Goal: Navigation & Orientation: Find specific page/section

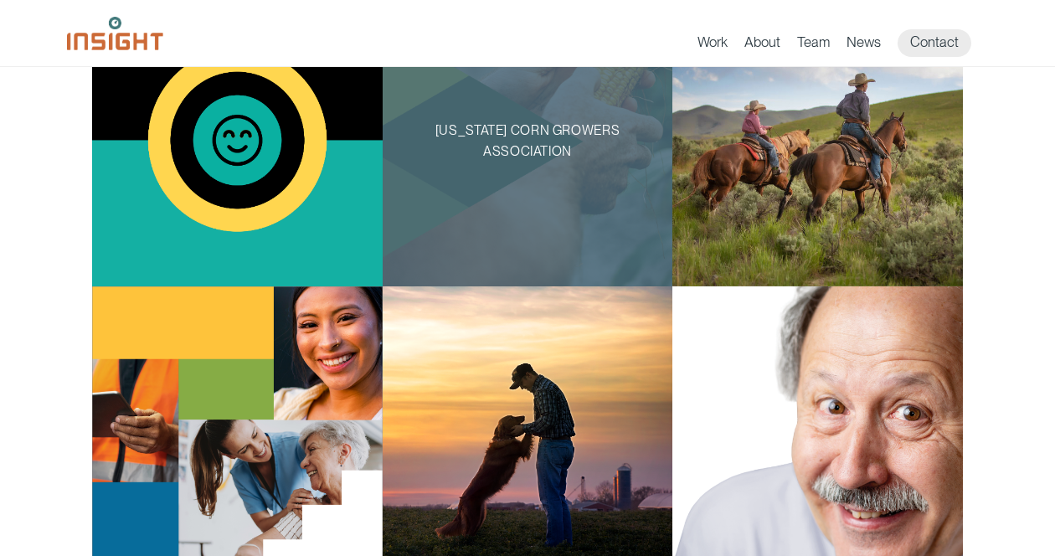
scroll to position [1186, 0]
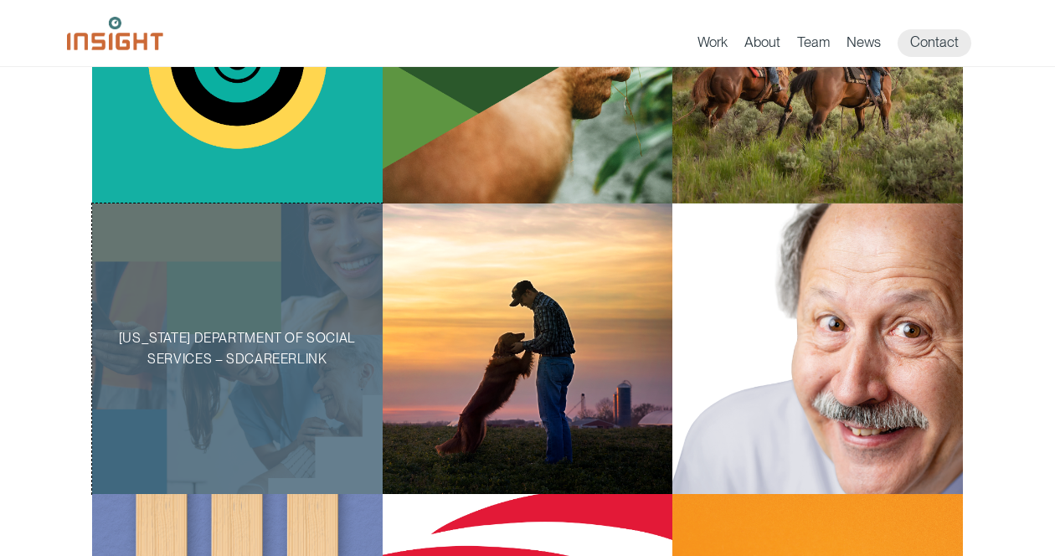
click at [311, 340] on p "[US_STATE] Department of Social Services – SDCareerLink" at bounding box center [237, 349] width 238 height 42
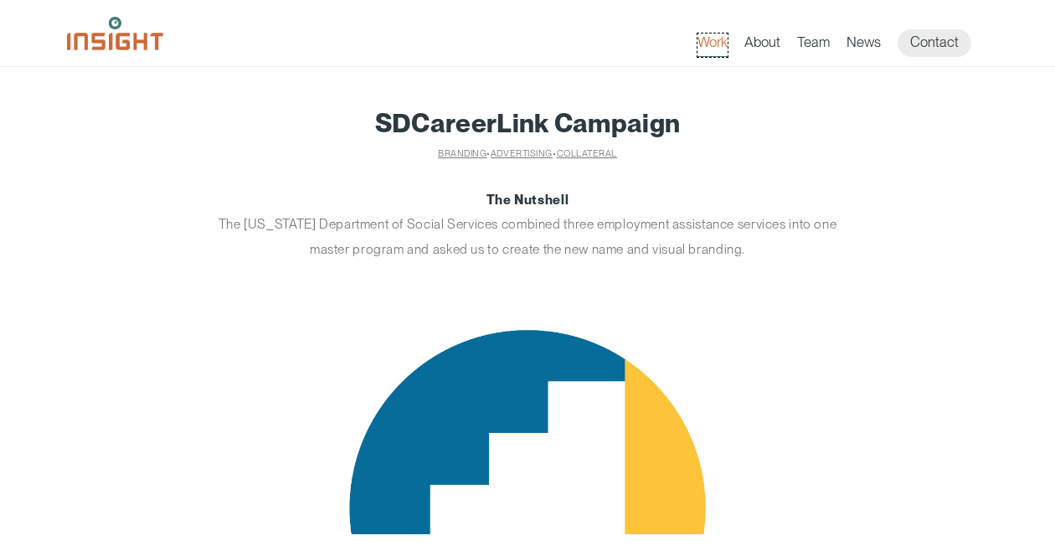
click at [719, 35] on link "Work" at bounding box center [712, 44] width 30 height 23
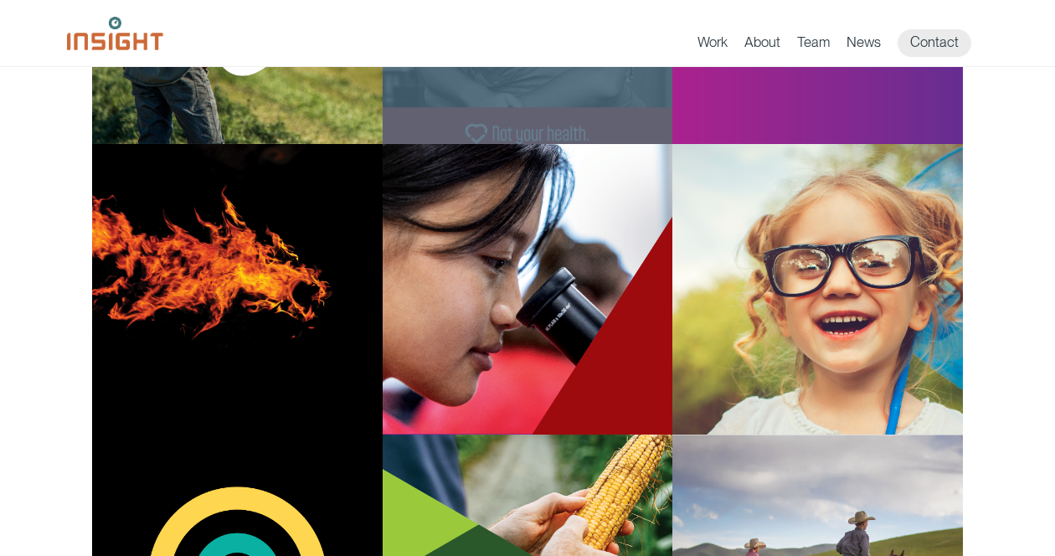
scroll to position [773, 0]
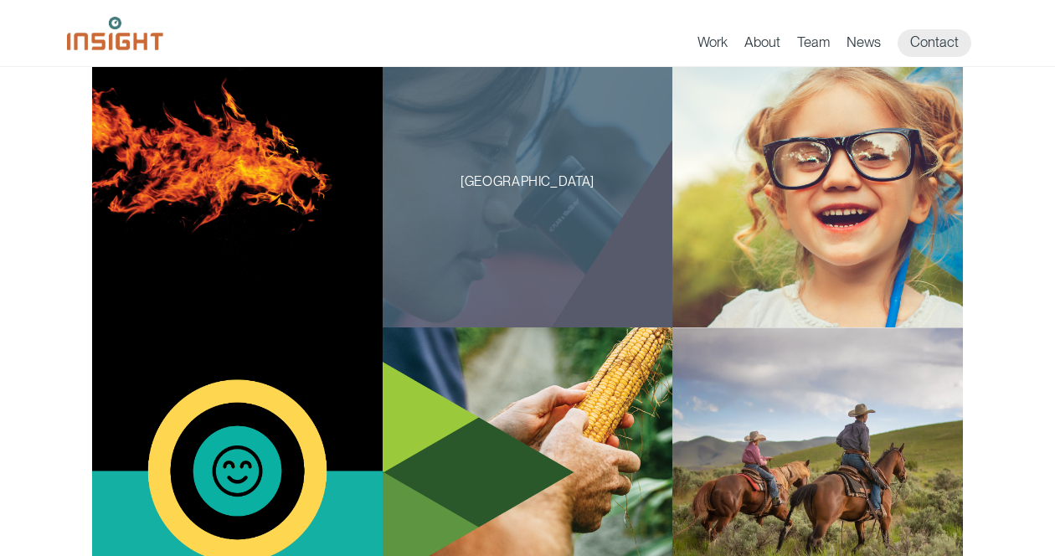
click at [529, 224] on div "[GEOGRAPHIC_DATA]" at bounding box center [528, 182] width 291 height 291
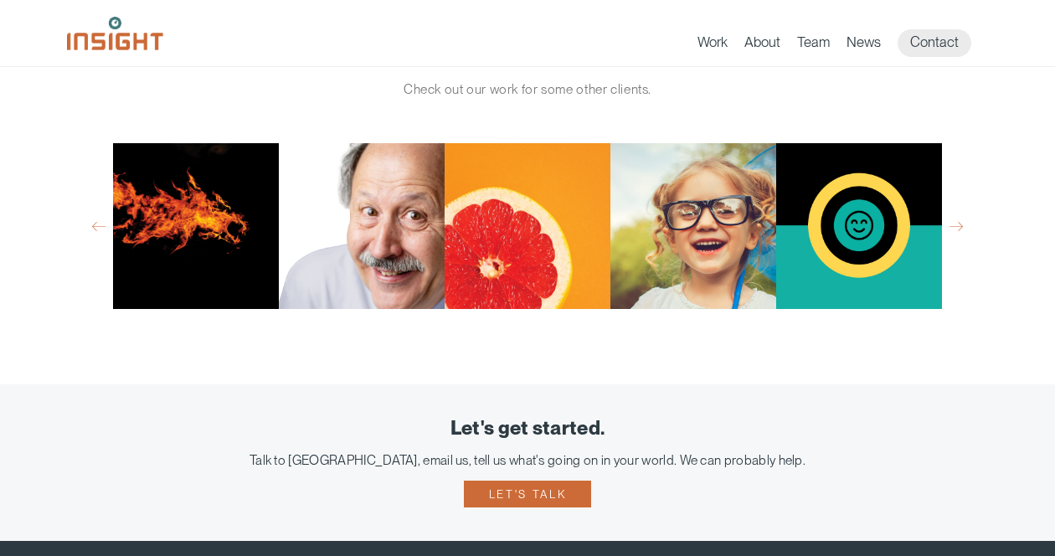
scroll to position [6956, 0]
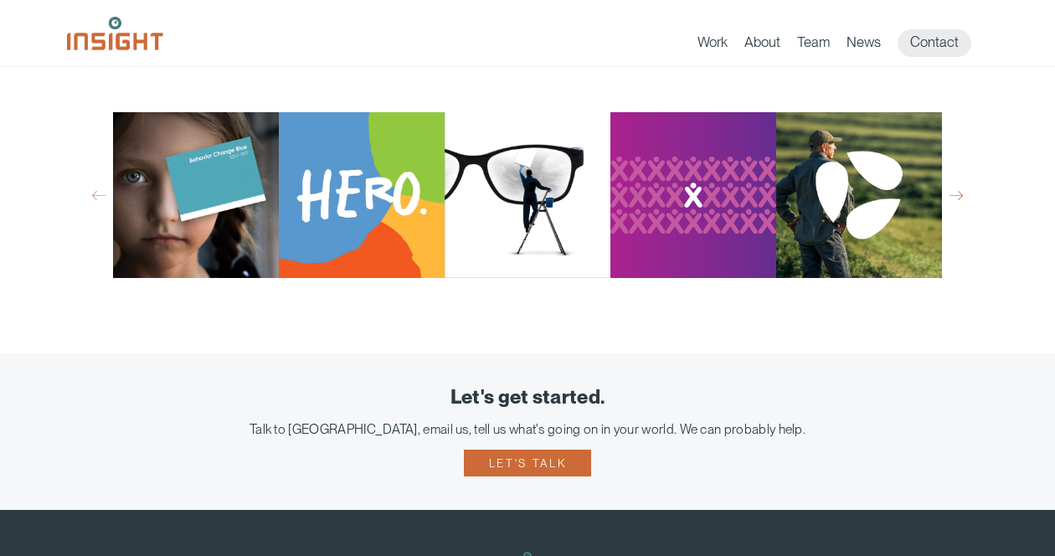
click at [955, 203] on button "Next" at bounding box center [955, 195] width 13 height 15
